Goal: Transaction & Acquisition: Obtain resource

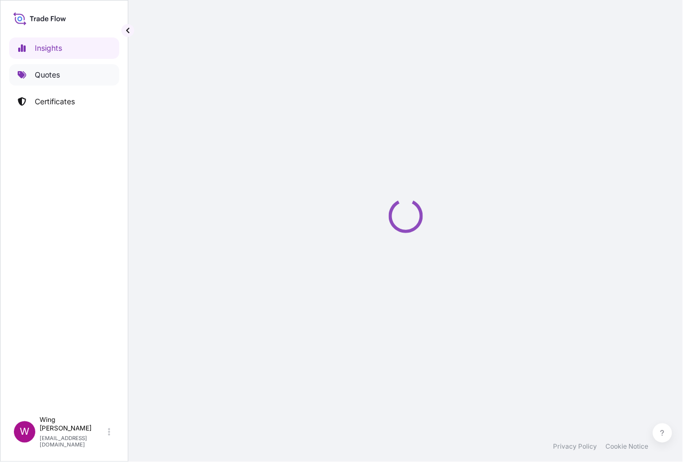
select select "2025"
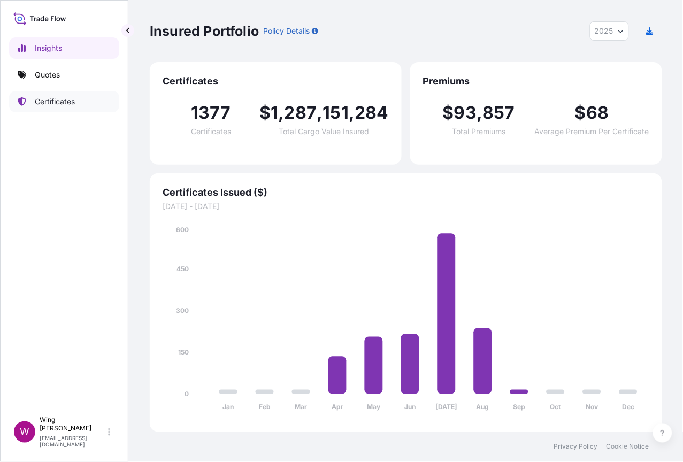
click at [46, 99] on p "Certificates" at bounding box center [55, 101] width 40 height 11
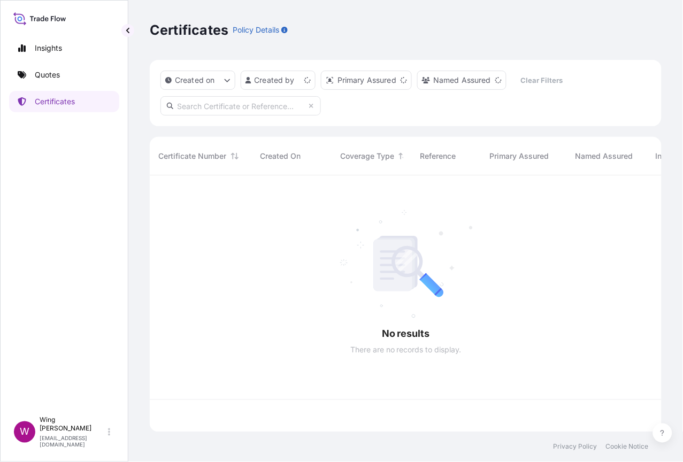
scroll to position [252, 501]
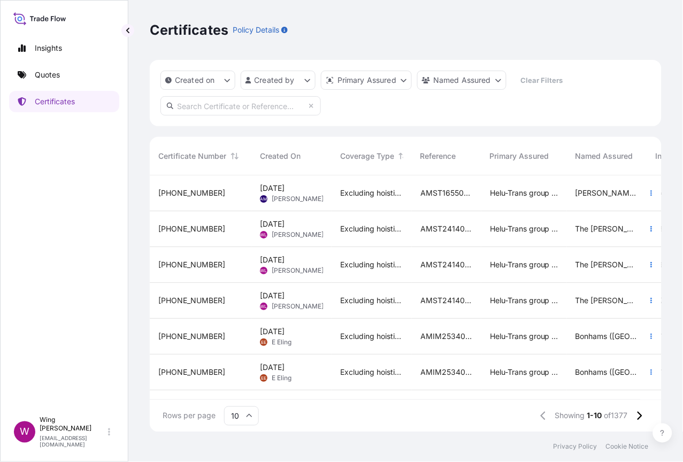
click at [274, 193] on span "[DATE]" at bounding box center [272, 188] width 25 height 11
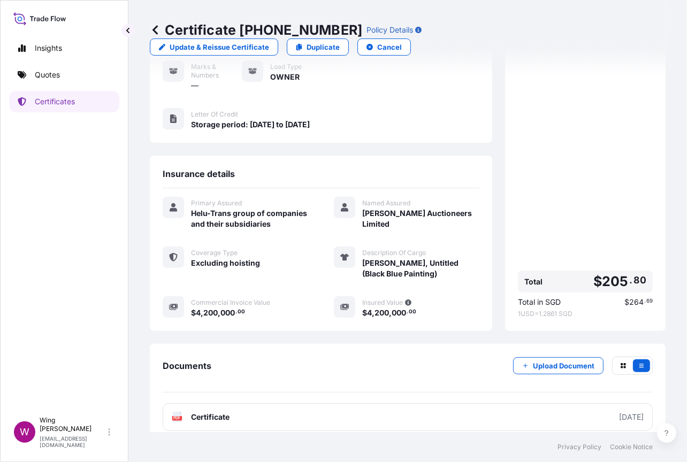
scroll to position [73, 0]
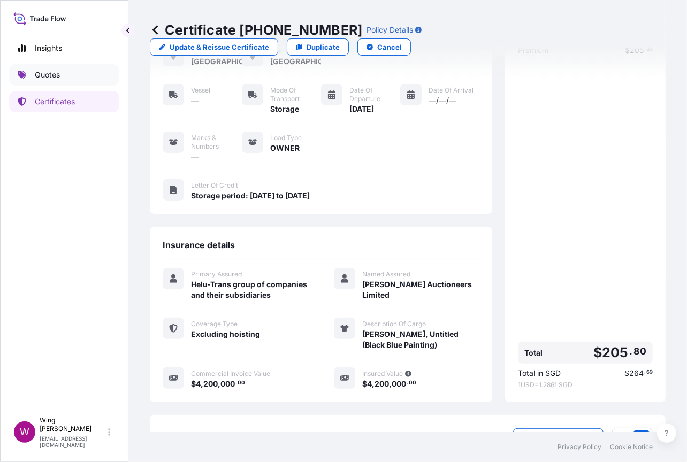
click at [47, 76] on p "Quotes" at bounding box center [47, 75] width 25 height 11
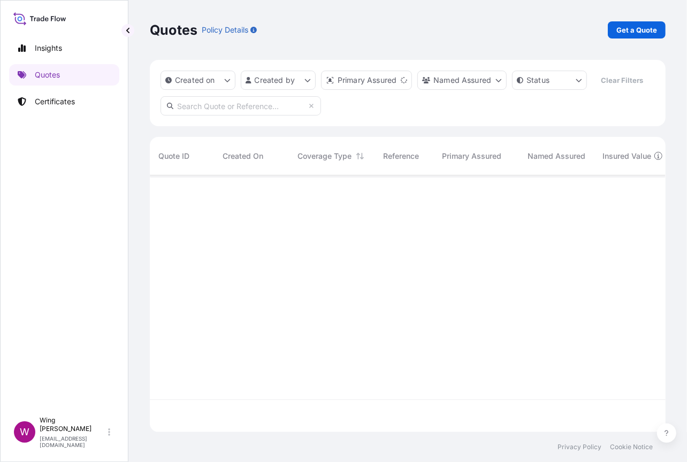
scroll to position [252, 505]
click at [630, 28] on p "Get a Quote" at bounding box center [636, 30] width 41 height 11
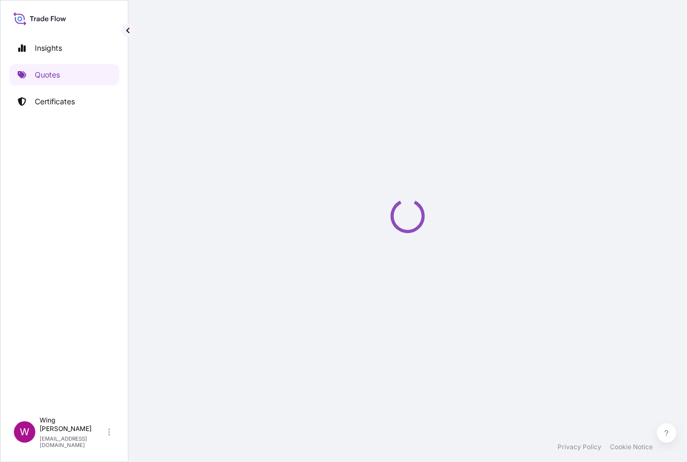
select select "AIR"
select select "27"
select select "Transit"
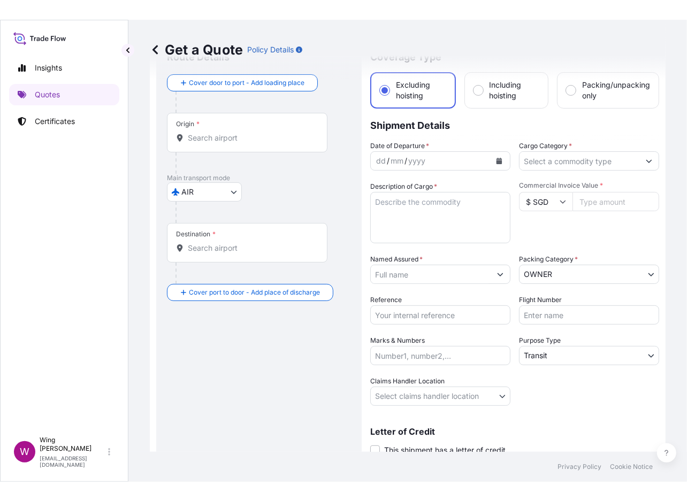
scroll to position [13, 0]
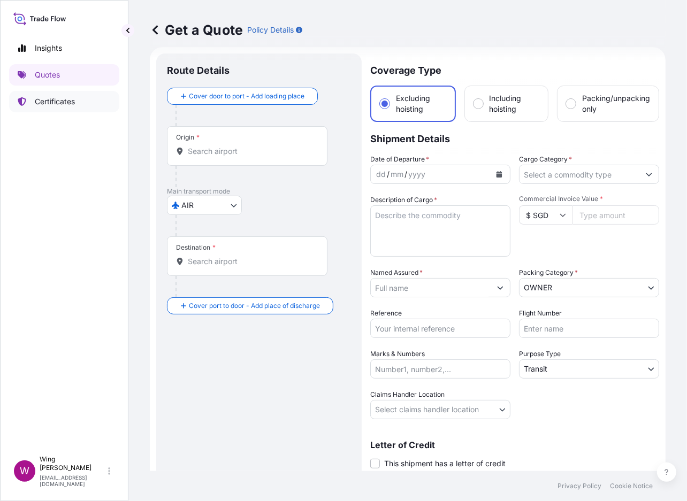
click at [49, 103] on p "Certificates" at bounding box center [55, 101] width 40 height 11
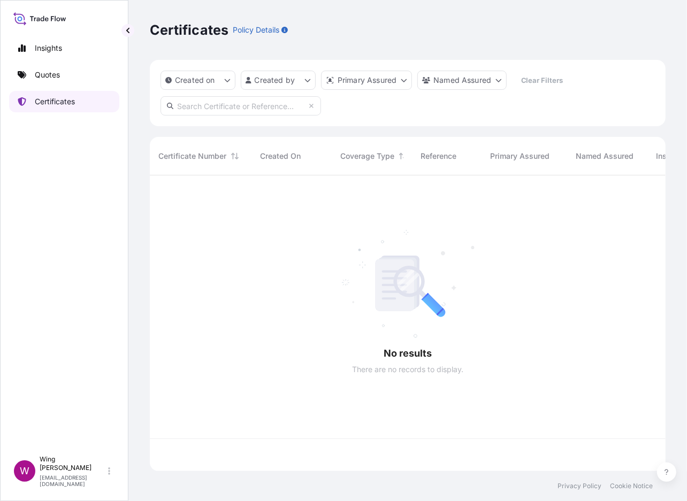
scroll to position [291, 505]
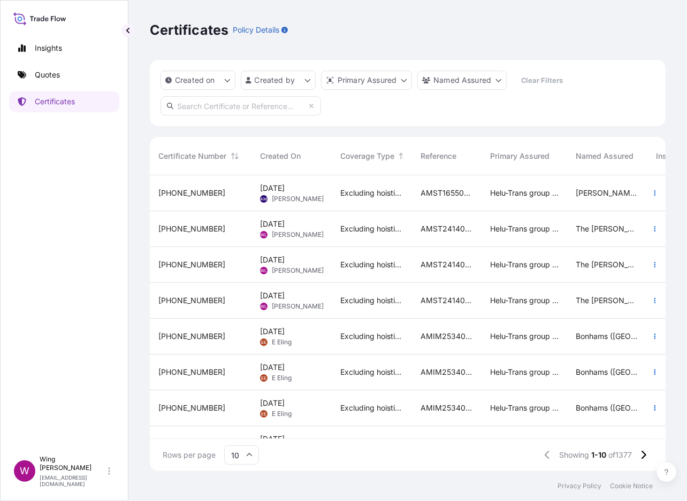
click at [288, 195] on span "[PERSON_NAME]" at bounding box center [298, 199] width 52 height 9
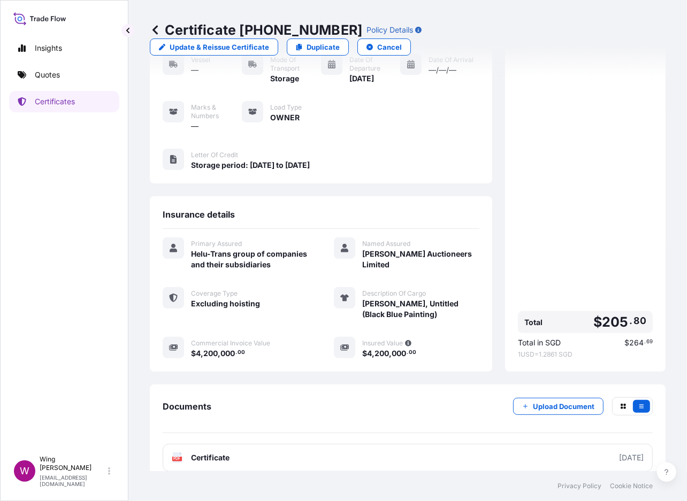
scroll to position [105, 0]
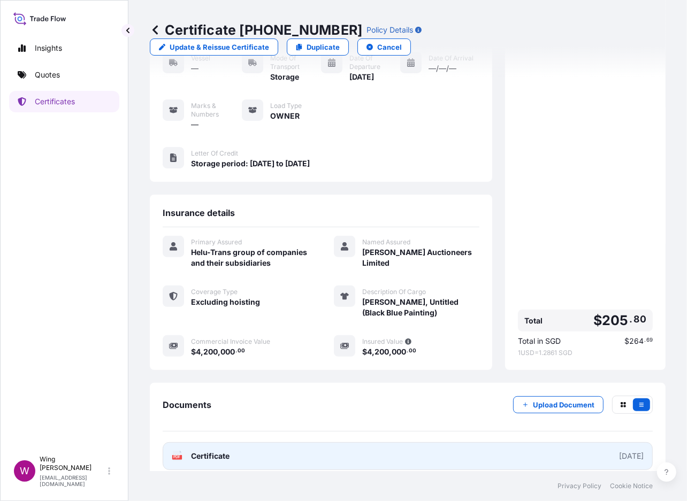
click at [177, 451] on icon at bounding box center [177, 456] width 9 height 11
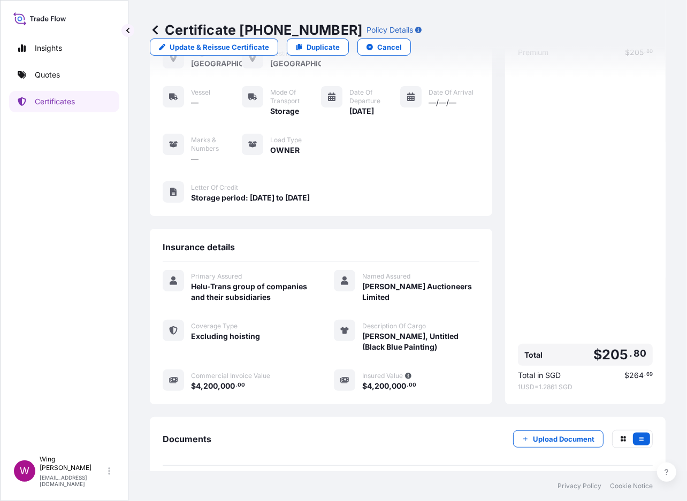
scroll to position [0, 0]
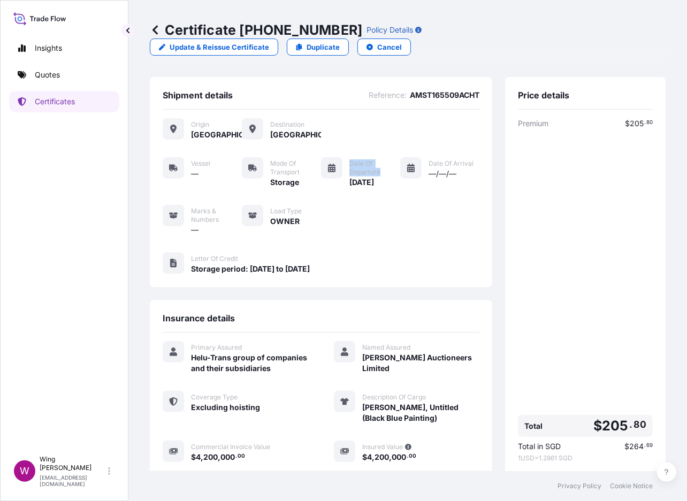
drag, startPoint x: 344, startPoint y: 144, endPoint x: 374, endPoint y: 154, distance: 30.9
click at [374, 159] on span "Date of Departure" at bounding box center [374, 167] width 51 height 17
copy span "Date of Departure"
click at [49, 76] on p "Quotes" at bounding box center [47, 75] width 25 height 11
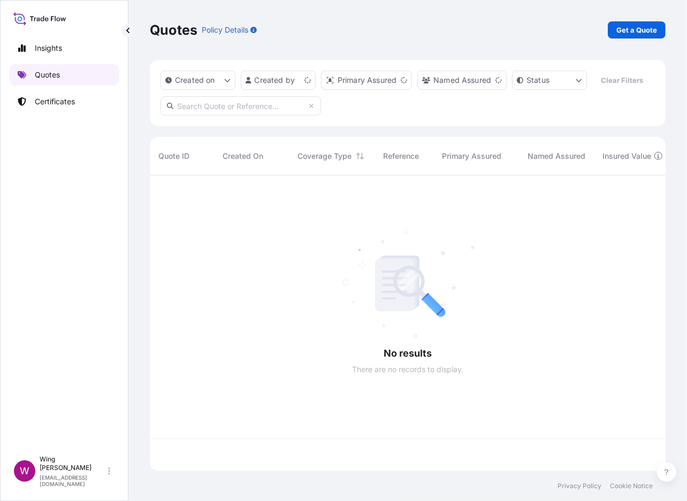
scroll to position [291, 505]
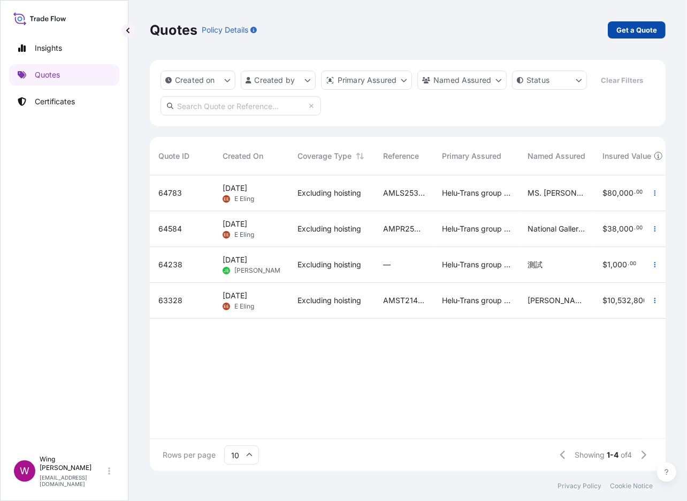
click at [637, 33] on p "Get a Quote" at bounding box center [636, 30] width 41 height 11
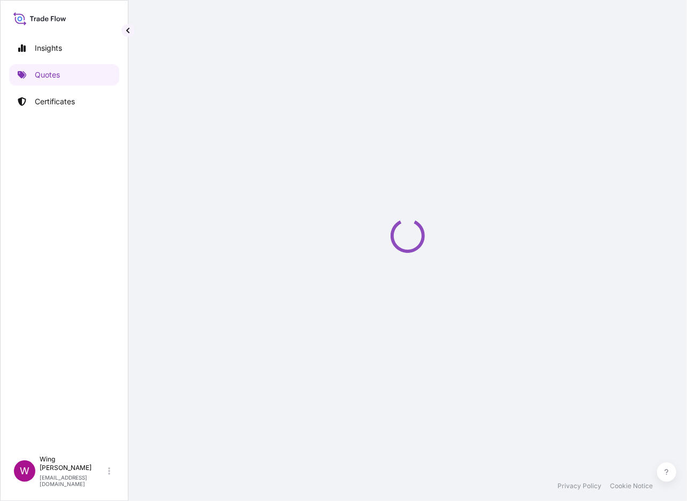
select select "AIR"
select select "27"
select select "Transit"
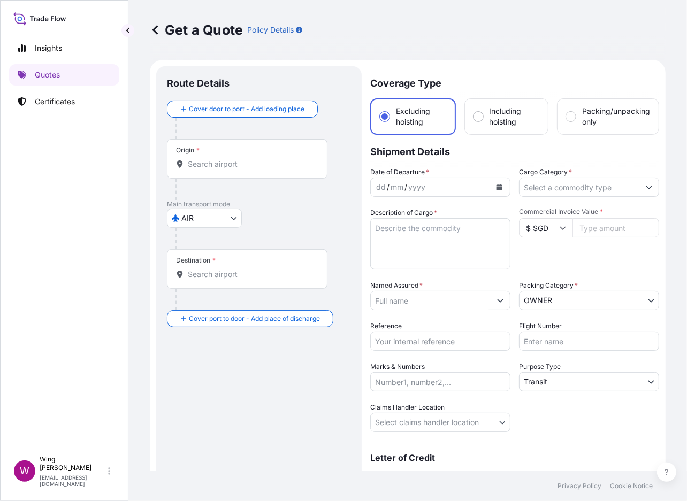
scroll to position [17, 0]
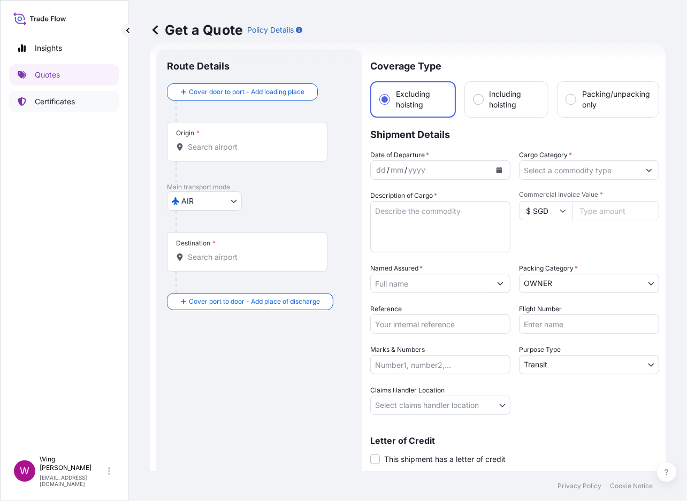
click at [55, 103] on p "Certificates" at bounding box center [55, 101] width 40 height 11
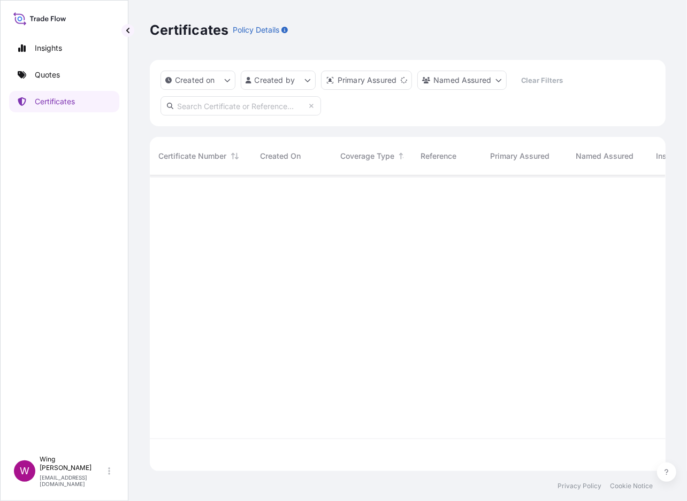
scroll to position [291, 505]
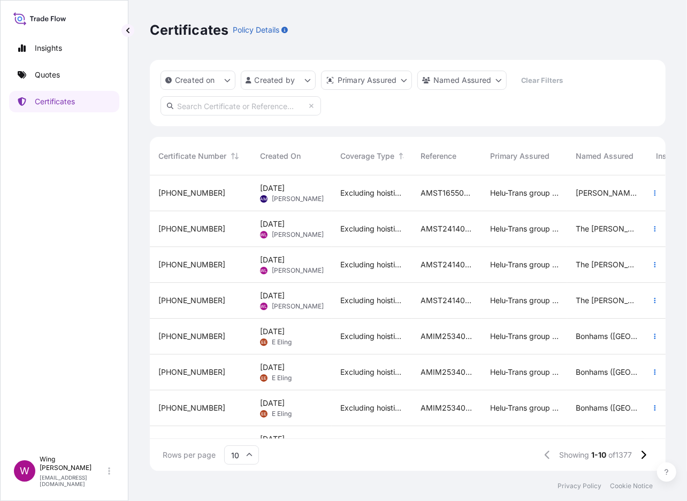
click at [285, 233] on span "[PERSON_NAME]" at bounding box center [298, 234] width 52 height 9
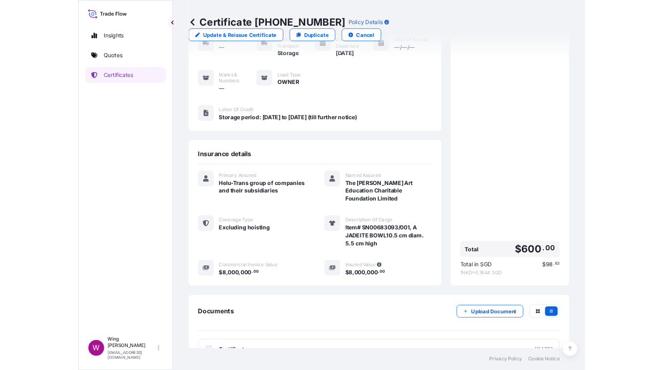
scroll to position [116, 0]
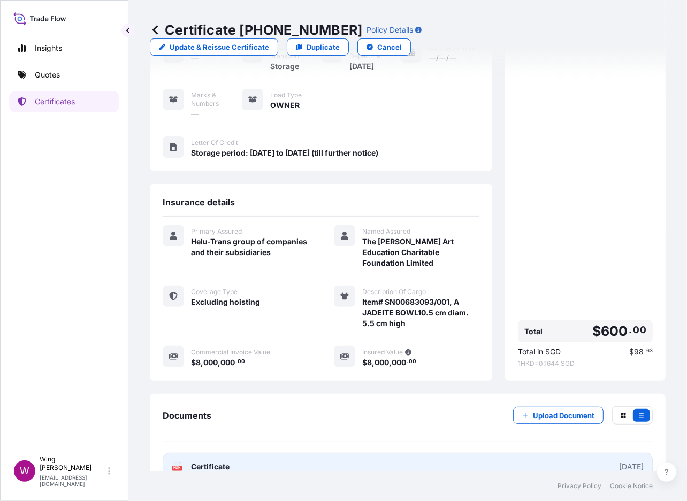
click at [184, 461] on div "PDF Certificate" at bounding box center [201, 466] width 58 height 11
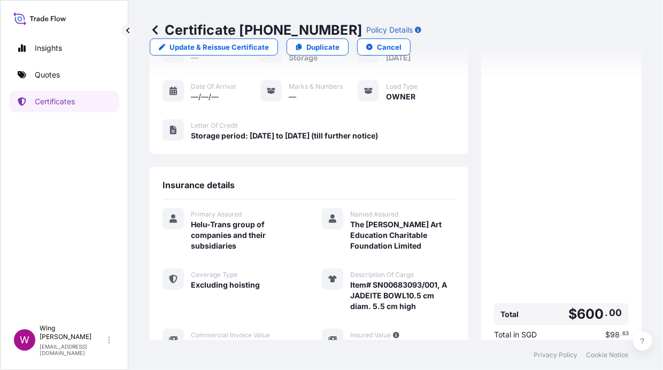
scroll to position [133, 0]
